Goal: Answer question/provide support: Share knowledge or assist other users

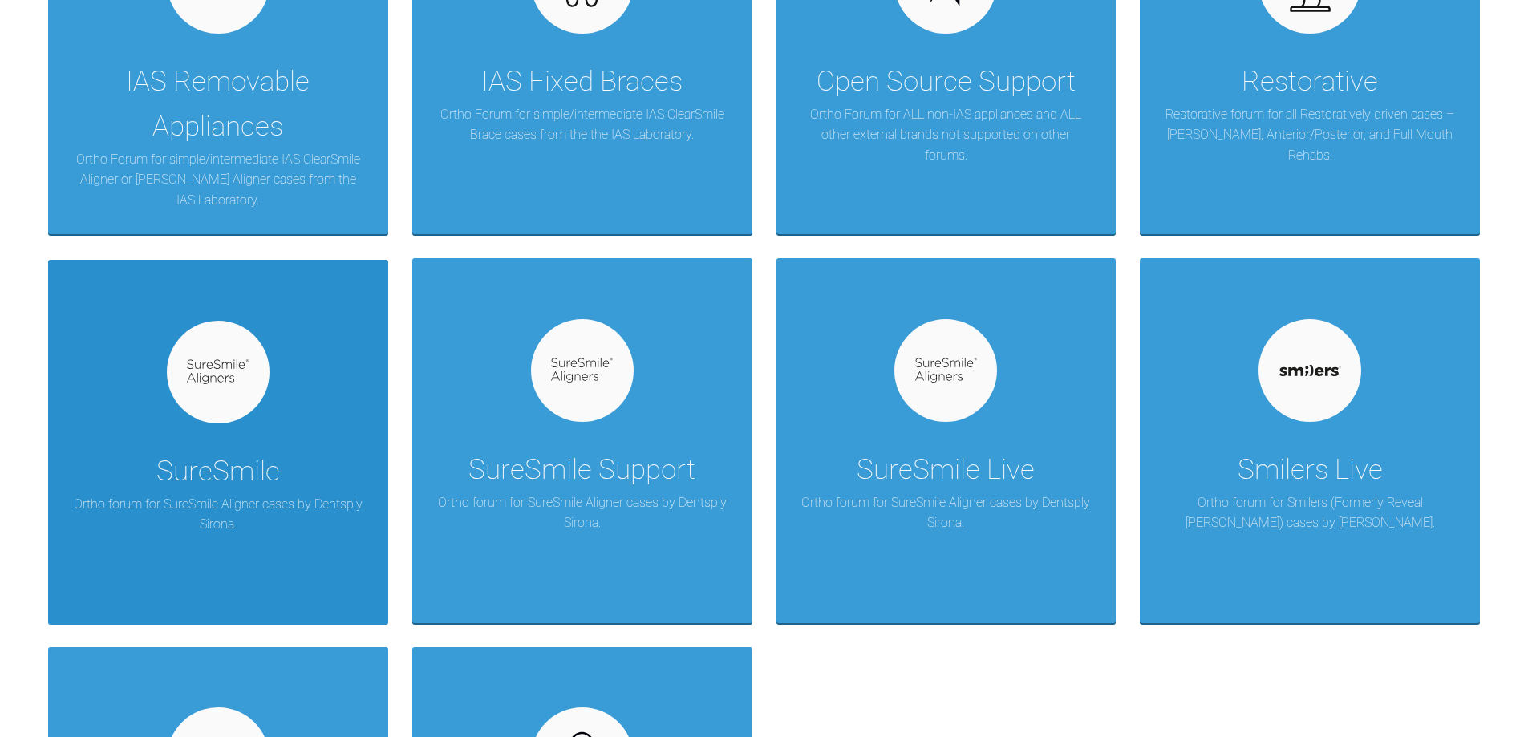
click at [249, 484] on div "SureSmile" at bounding box center [218, 471] width 124 height 45
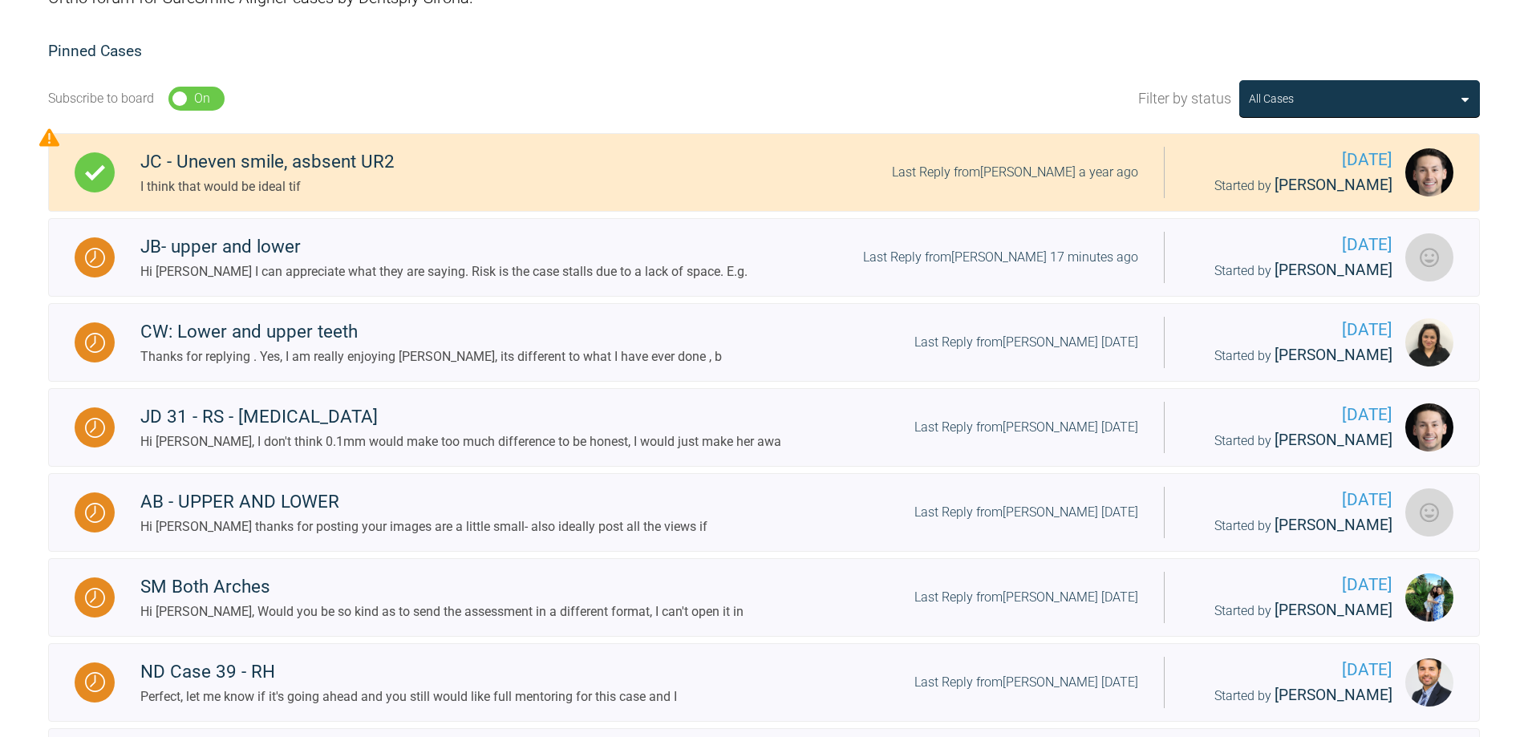
scroll to position [241, 0]
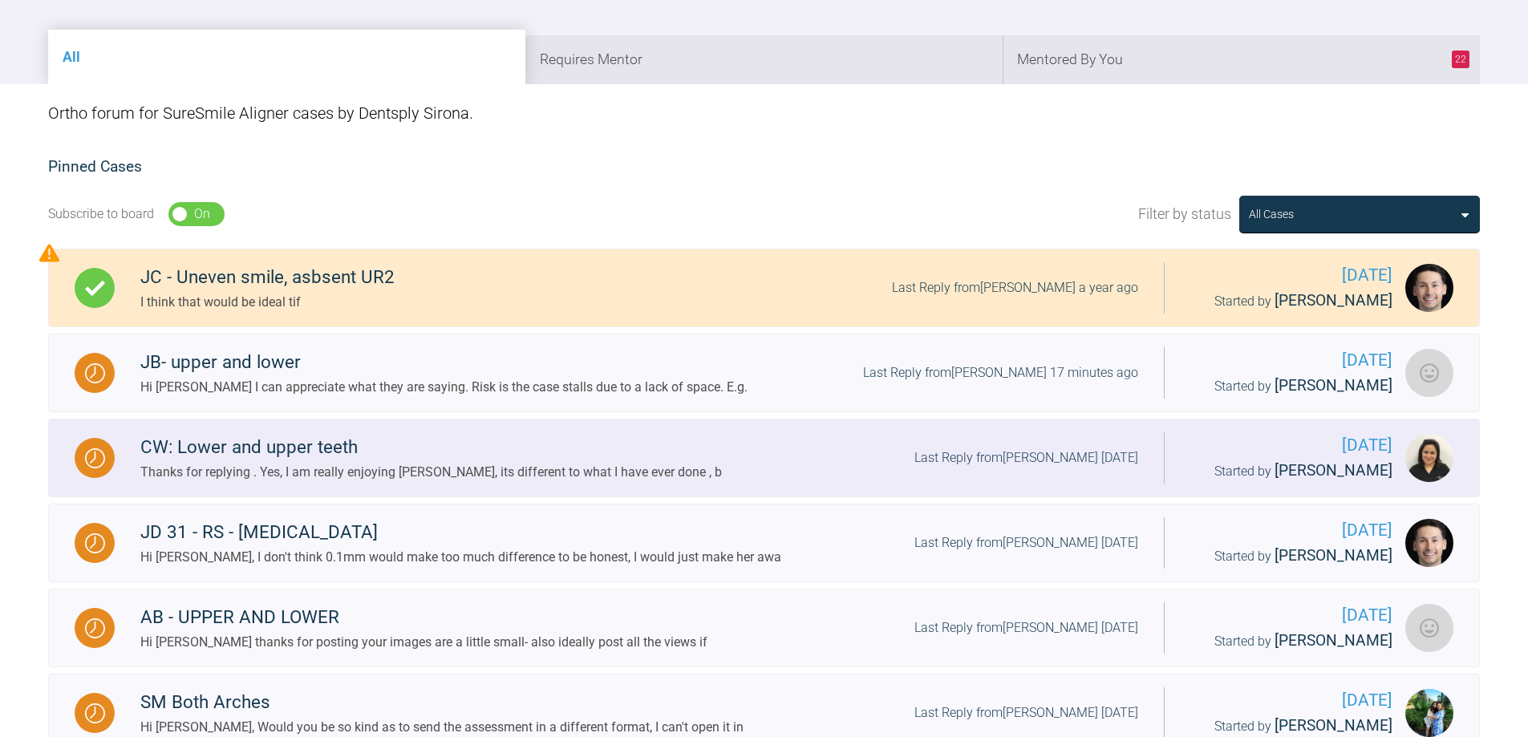
click at [269, 456] on div "CW: Lower and upper teeth" at bounding box center [430, 447] width 581 height 29
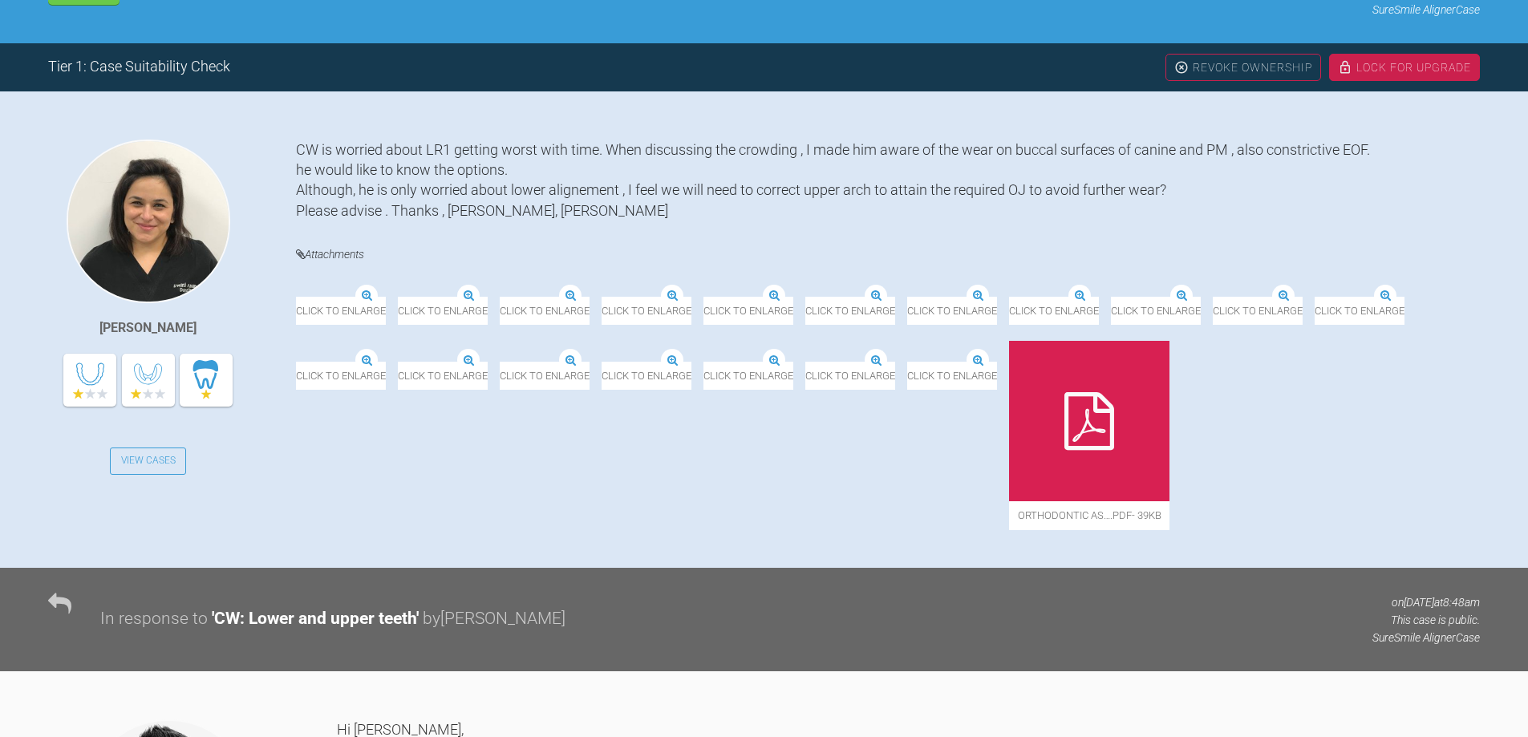
scroll to position [160, 0]
